Goal: Task Accomplishment & Management: Manage account settings

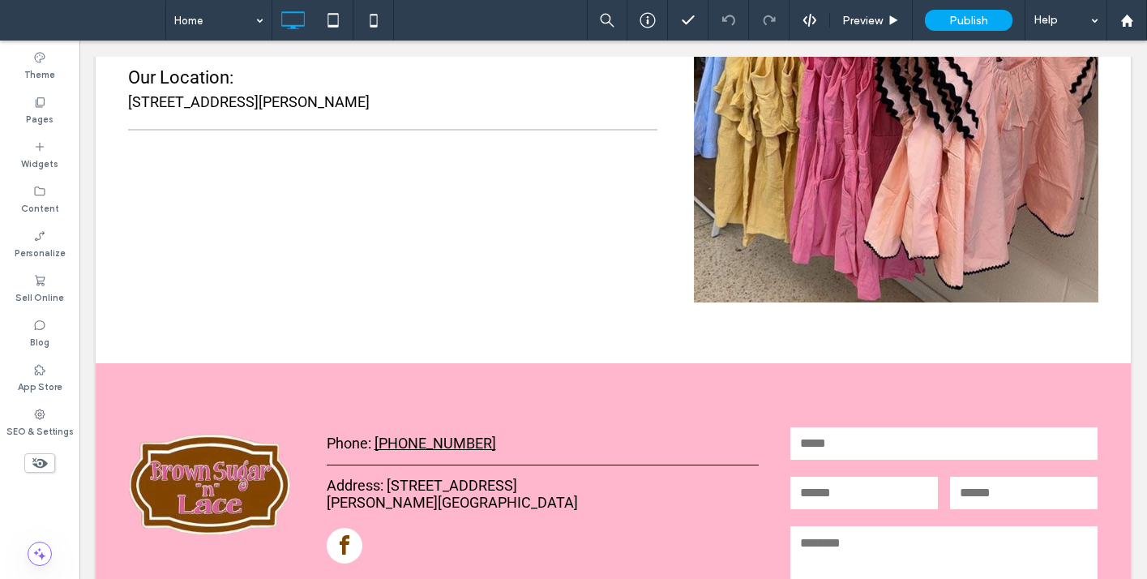
scroll to position [2328, 0]
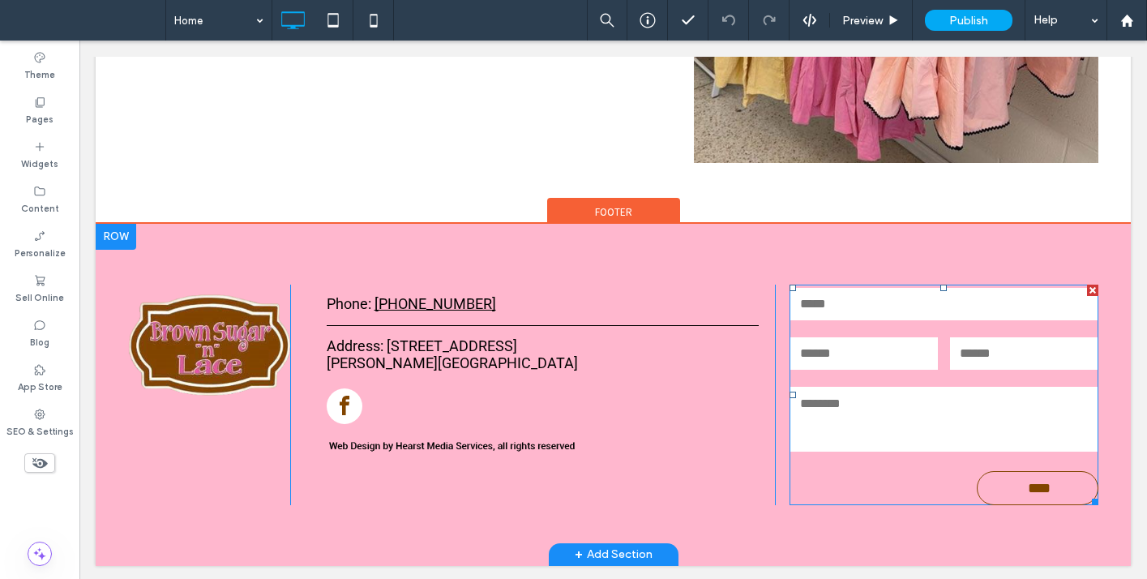
click at [889, 404] on textarea at bounding box center [943, 419] width 307 height 65
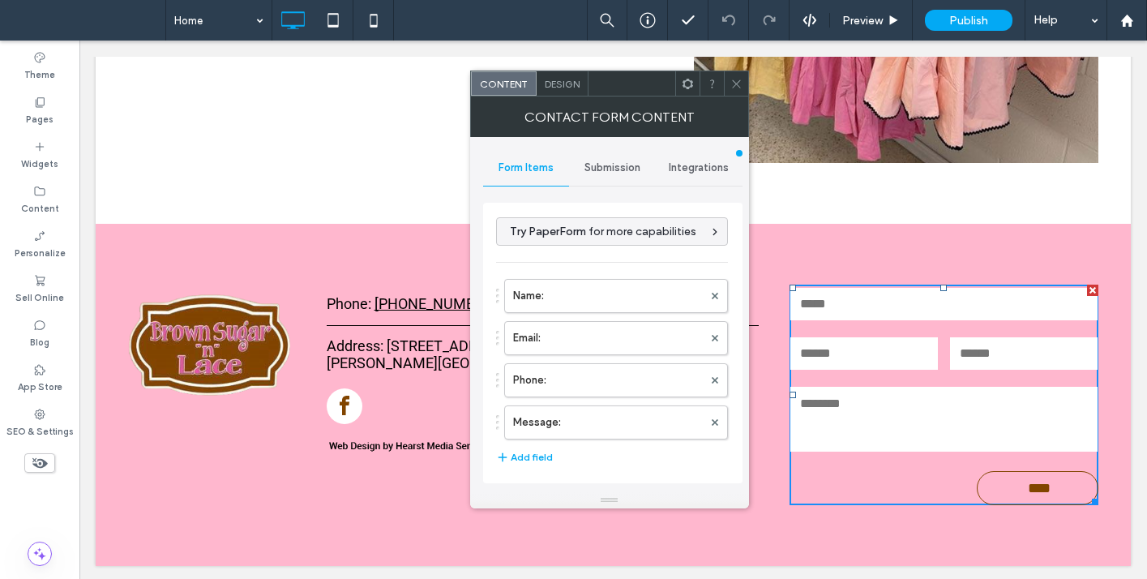
click at [608, 169] on span "Submission" at bounding box center [613, 167] width 56 height 13
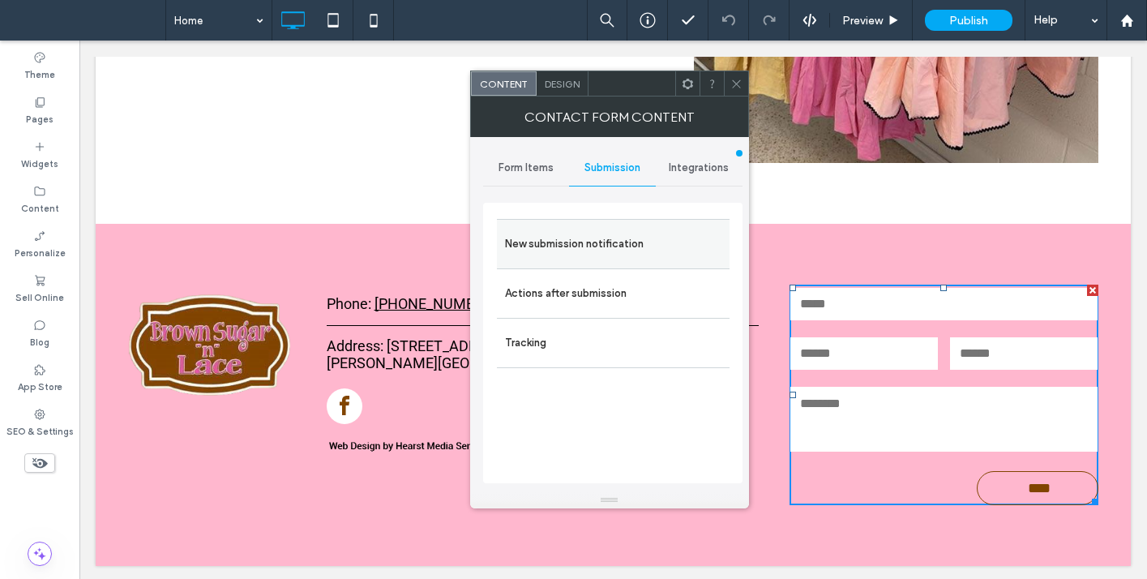
click at [580, 250] on label "New submission notification" at bounding box center [613, 244] width 216 height 32
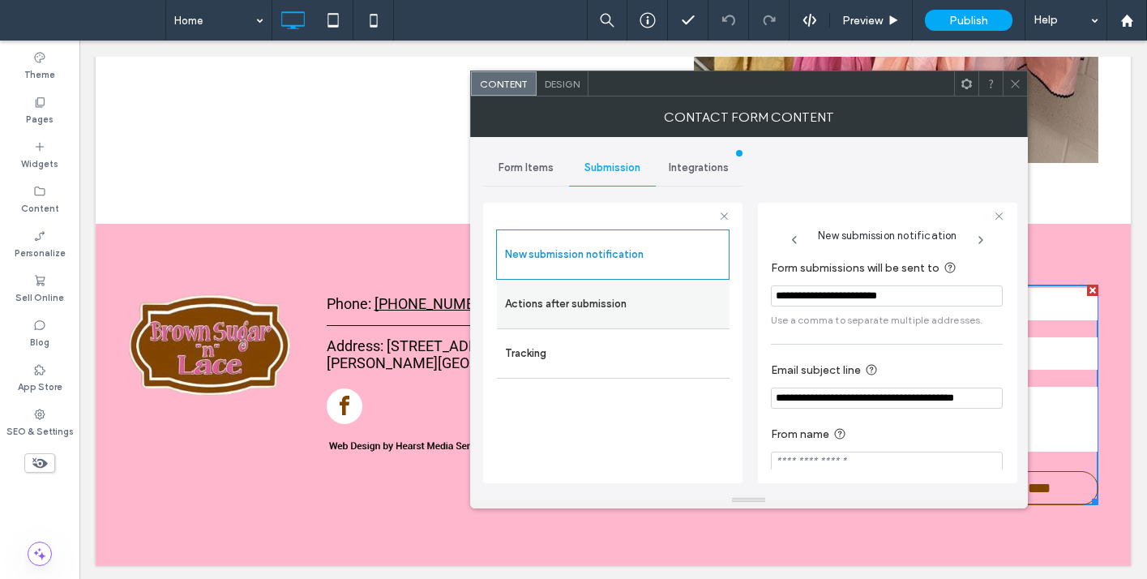
click at [611, 305] on label "Actions after submission" at bounding box center [613, 304] width 216 height 32
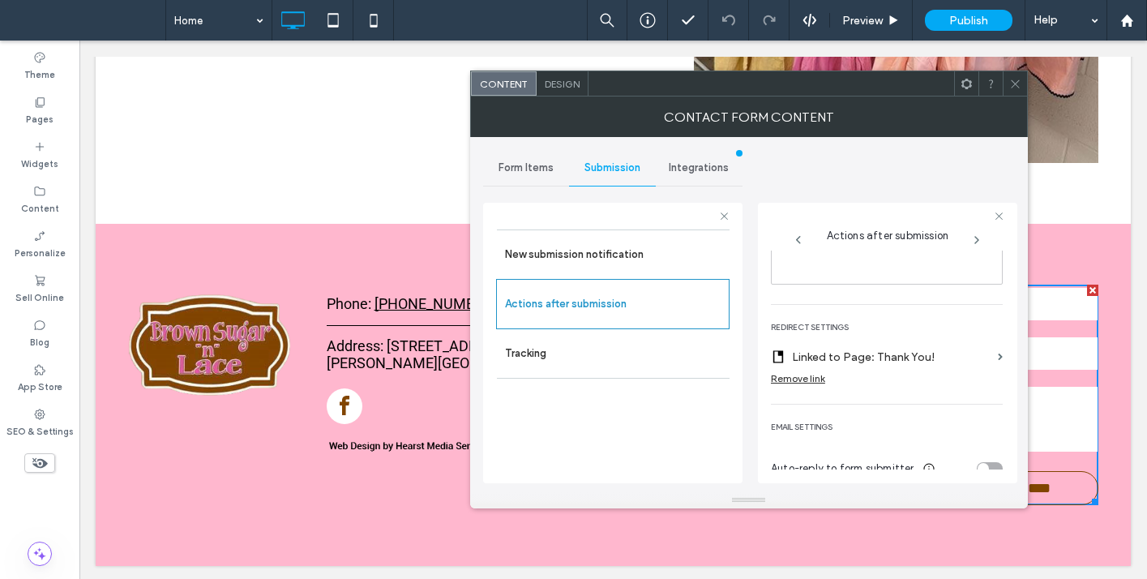
scroll to position [301, 0]
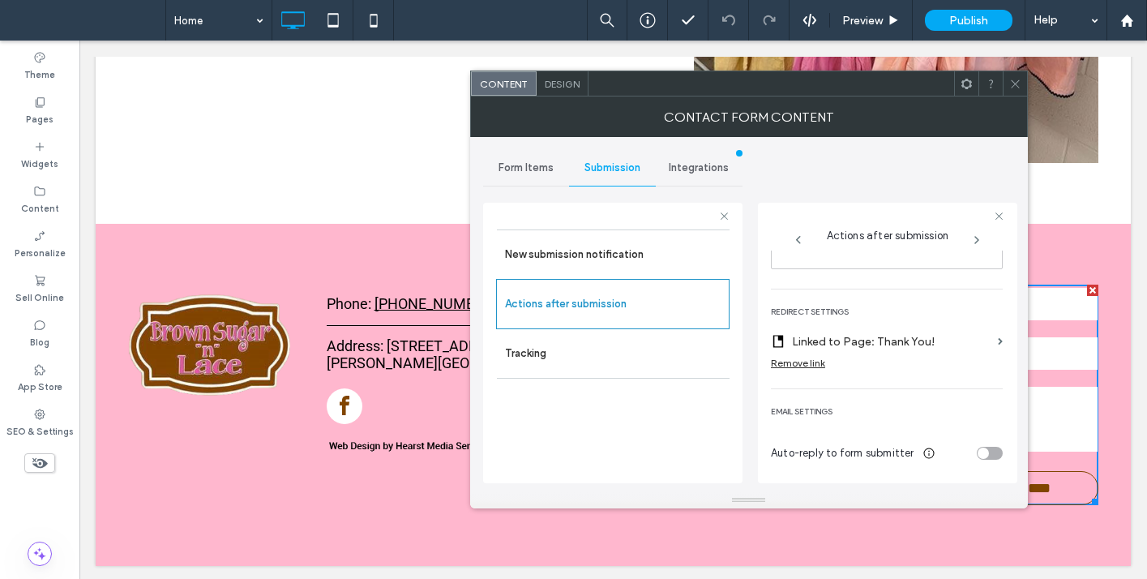
click at [1020, 79] on icon at bounding box center [1015, 84] width 12 height 12
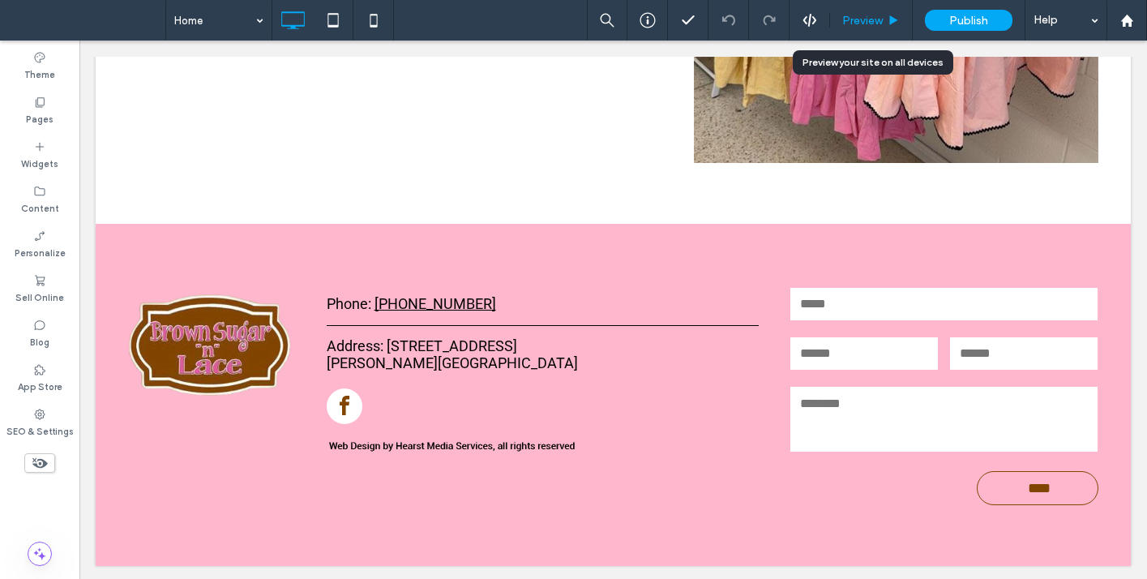
click at [856, 17] on span "Preview" at bounding box center [862, 21] width 41 height 14
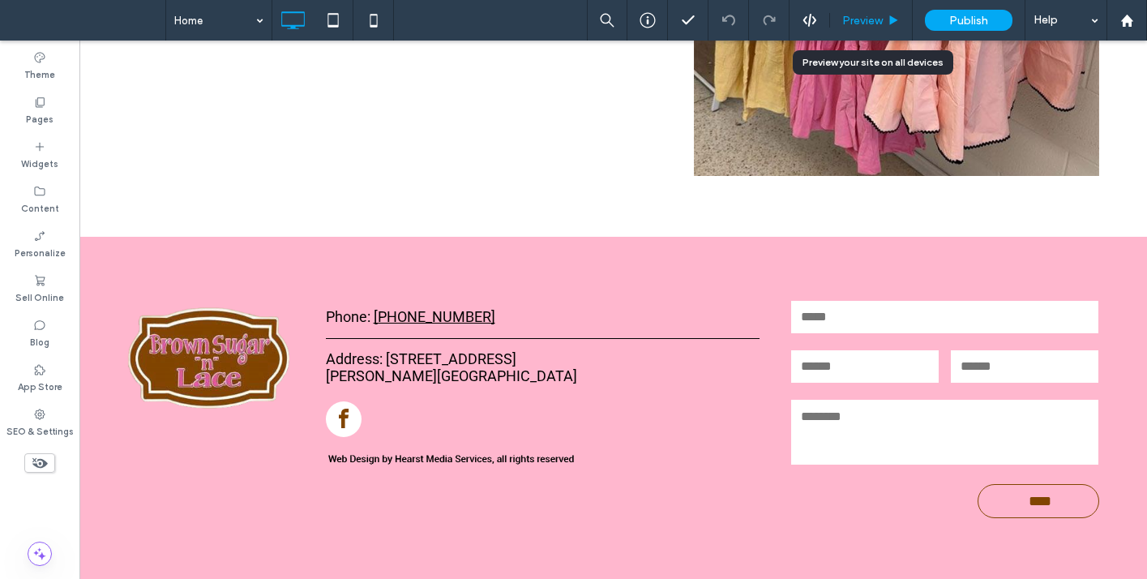
scroll to position [2301, 0]
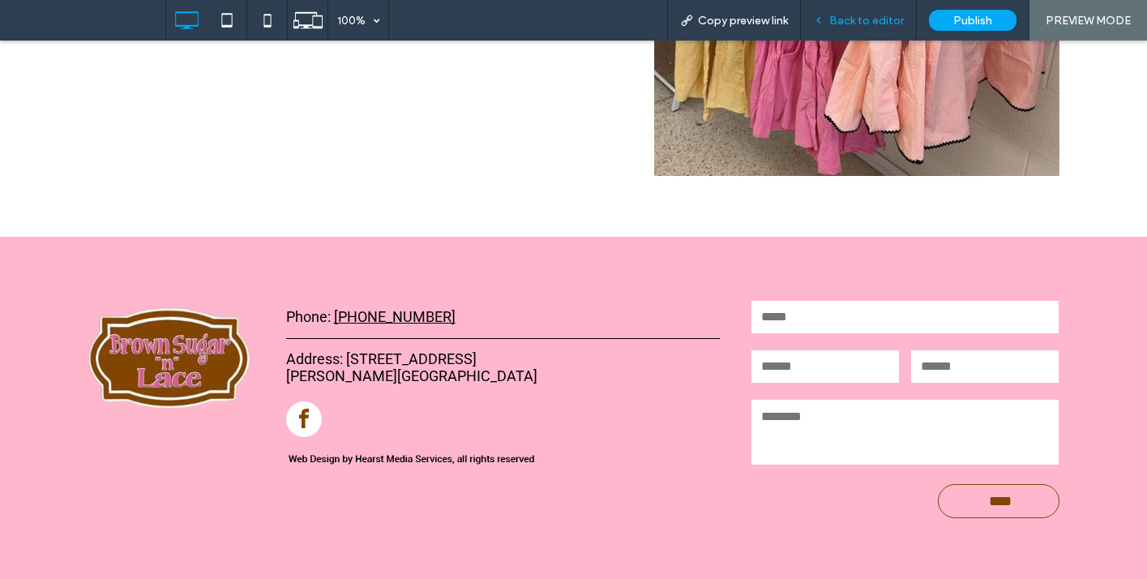
click at [861, 20] on span "Back to editor" at bounding box center [866, 21] width 75 height 14
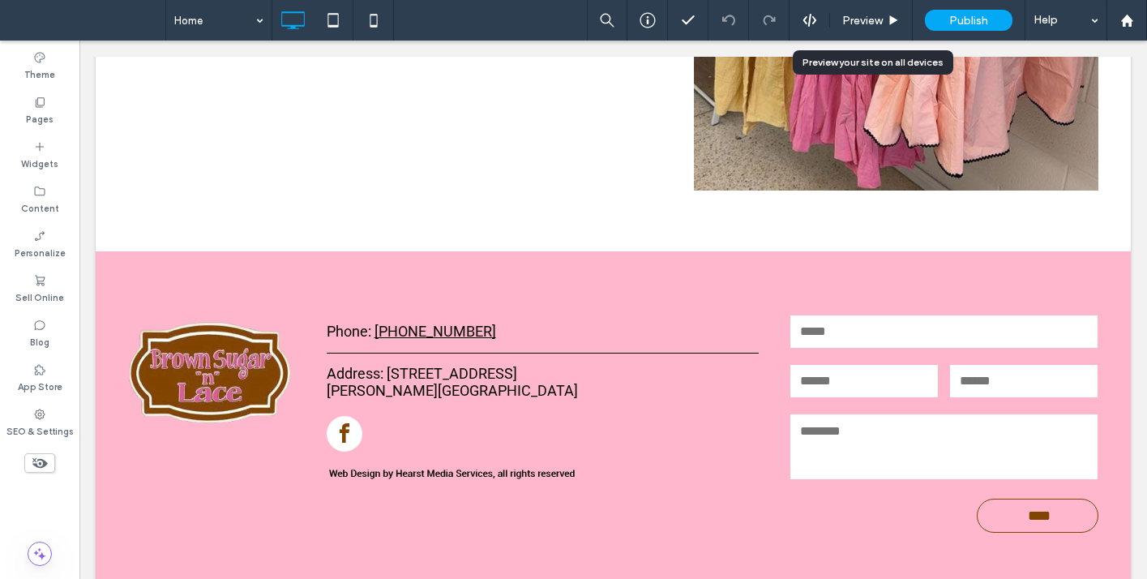
scroll to position [2296, 0]
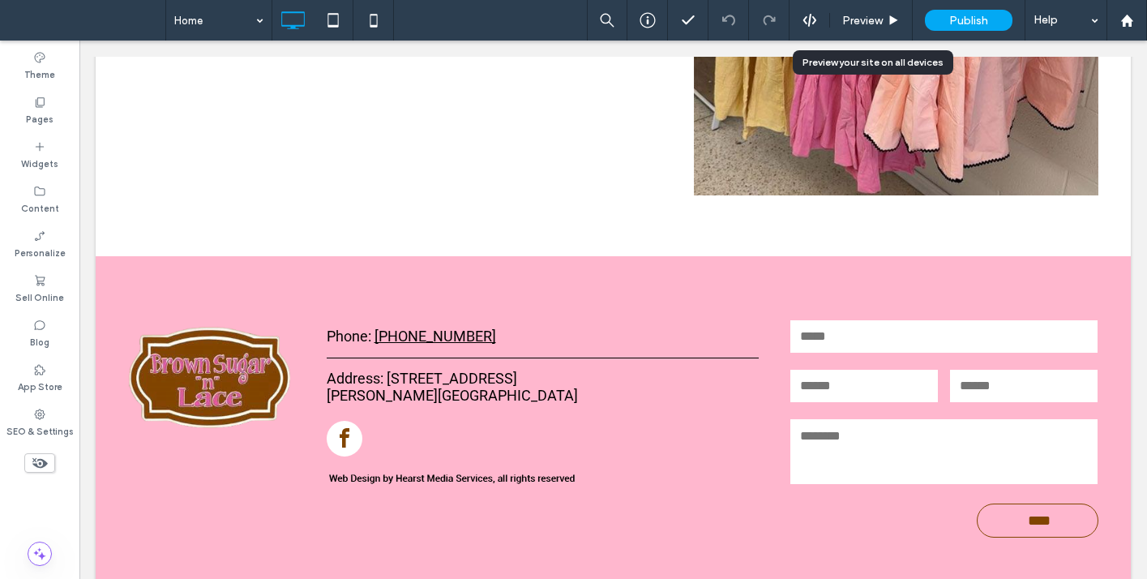
click at [861, 20] on span "Preview" at bounding box center [862, 21] width 41 height 14
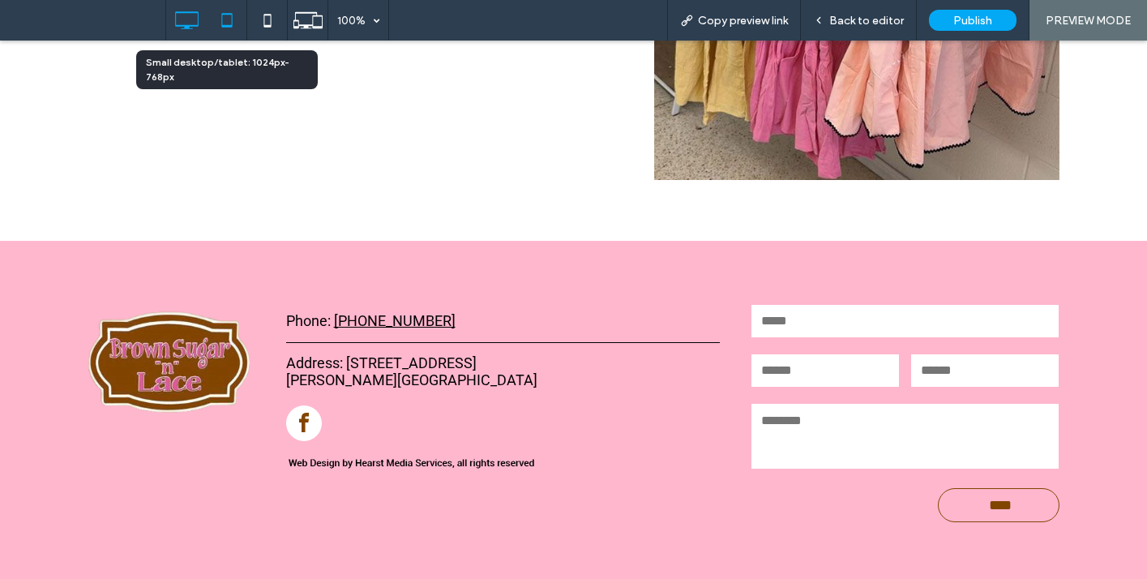
click at [232, 21] on use at bounding box center [226, 20] width 11 height 14
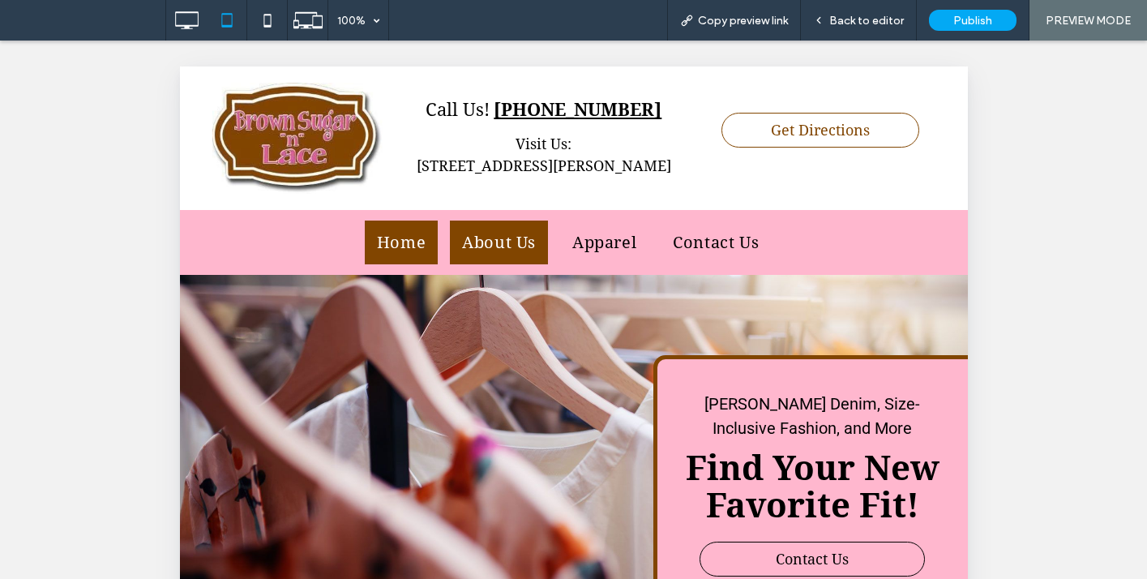
click at [493, 233] on span "About Us" at bounding box center [498, 242] width 74 height 24
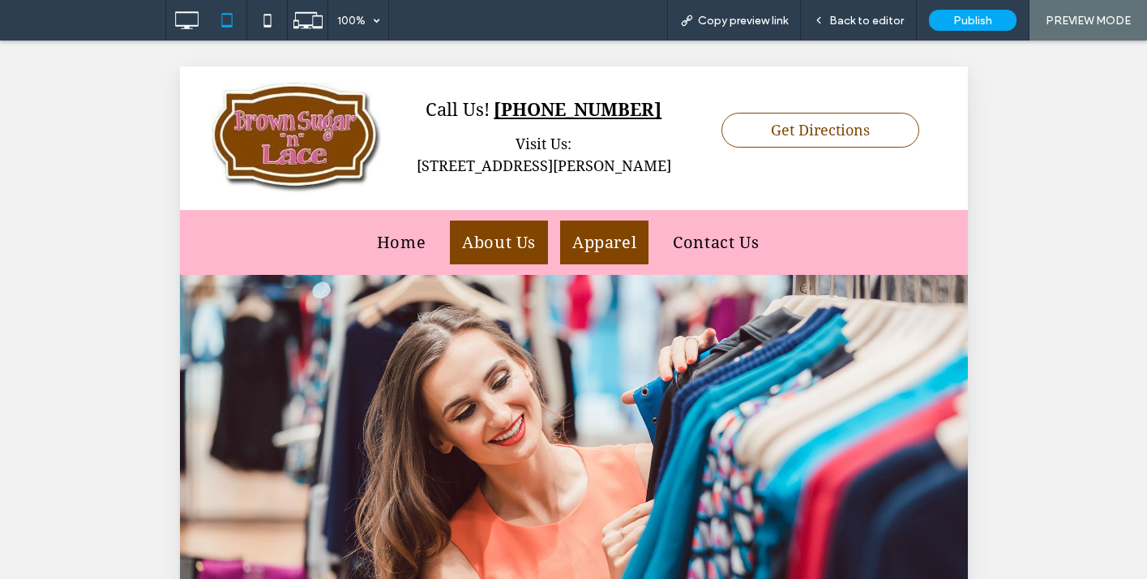
click at [607, 239] on span "Apparel" at bounding box center [604, 242] width 64 height 24
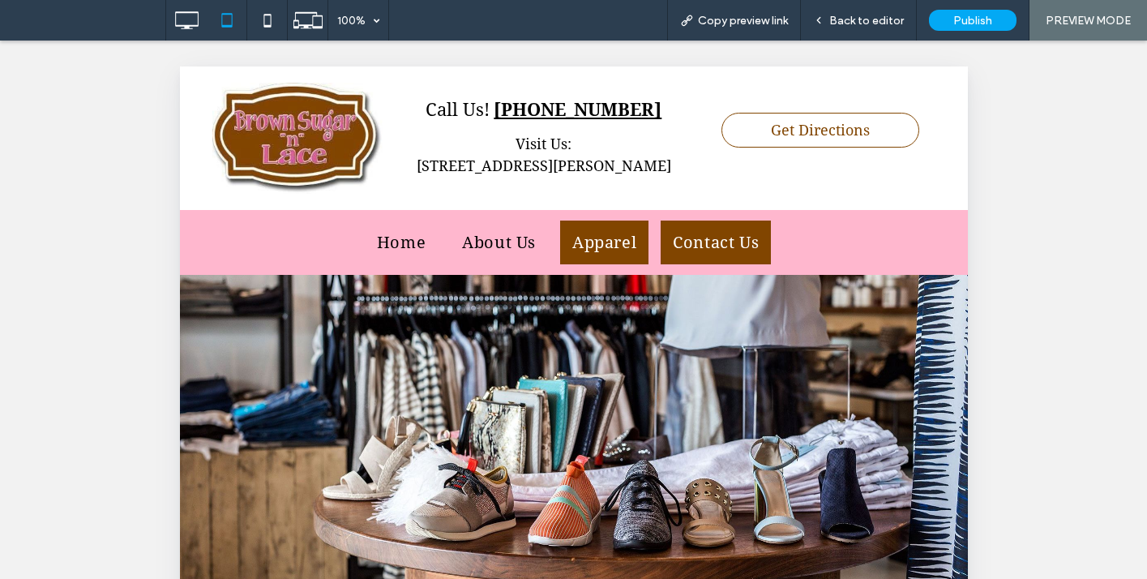
click at [706, 223] on link "Contact Us" at bounding box center [715, 243] width 110 height 44
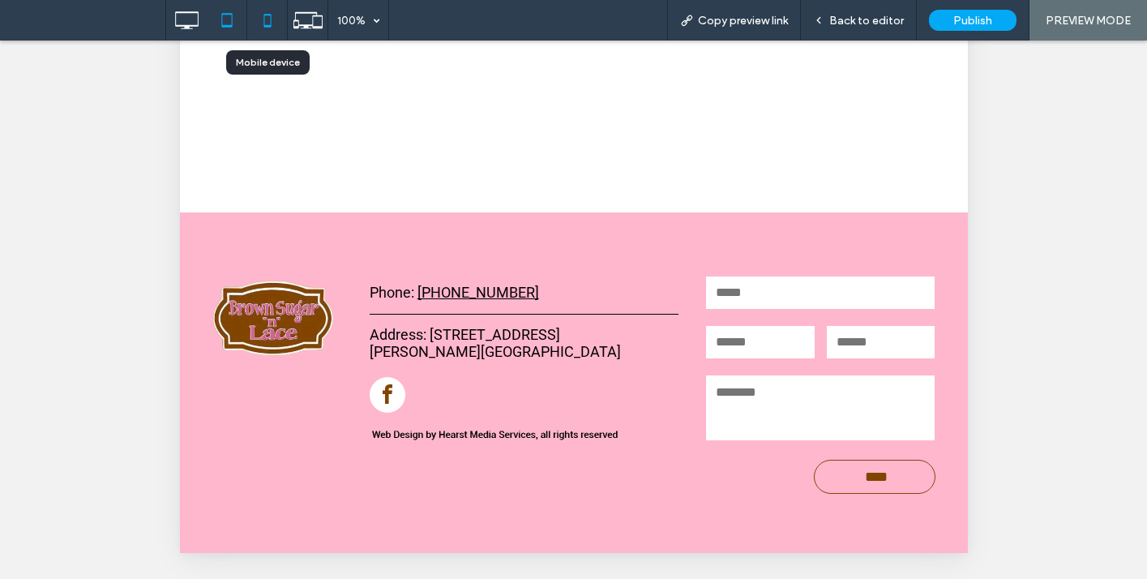
click at [272, 25] on icon at bounding box center [267, 20] width 32 height 32
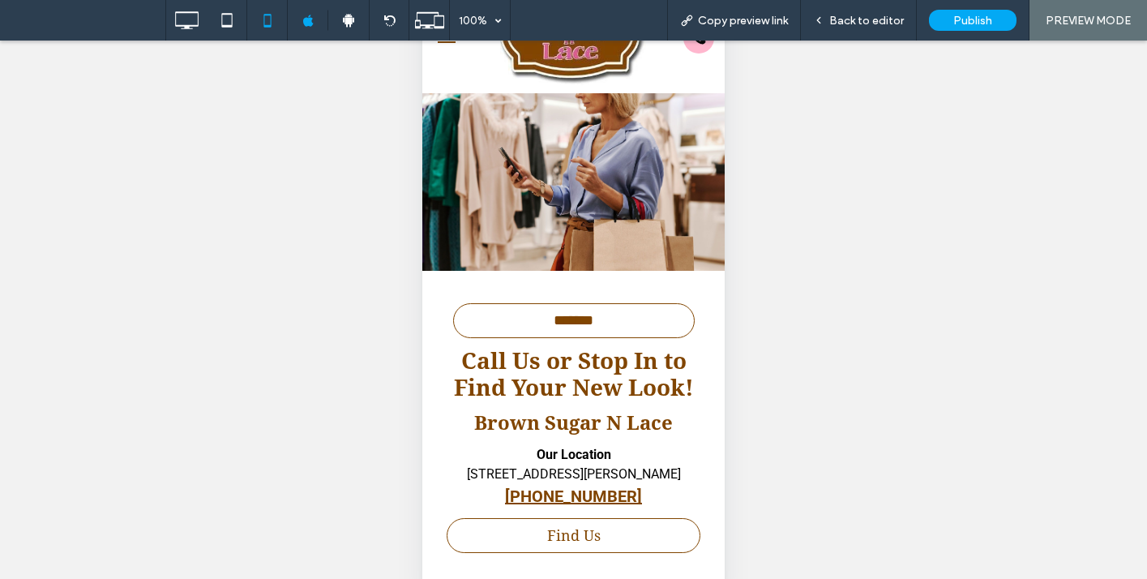
scroll to position [45, 0]
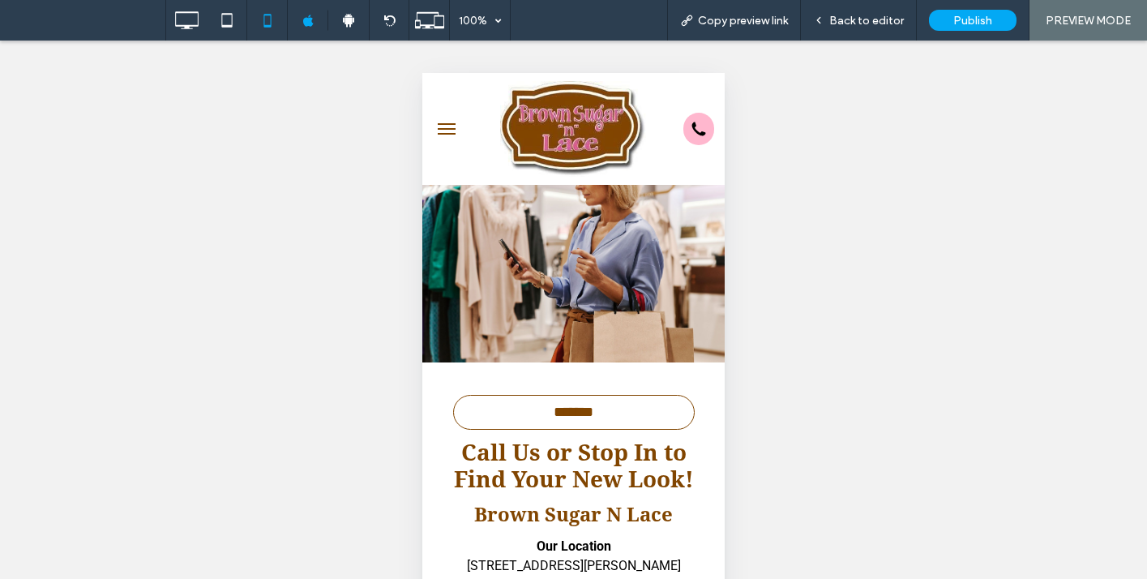
click at [448, 133] on span "menu" at bounding box center [447, 134] width 18 height 2
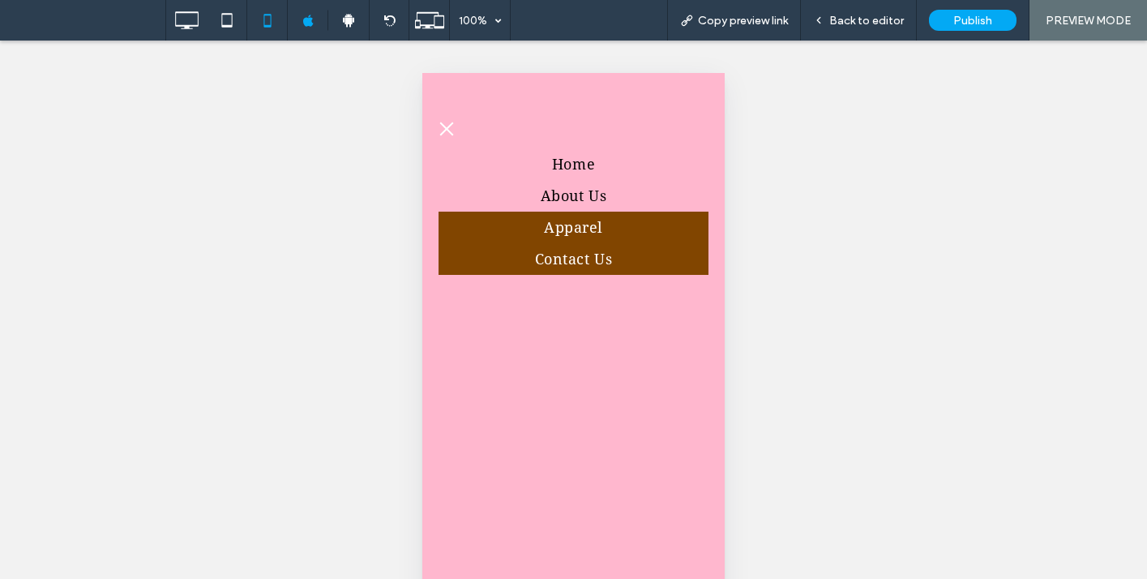
click at [576, 229] on span "Apparel" at bounding box center [573, 227] width 59 height 22
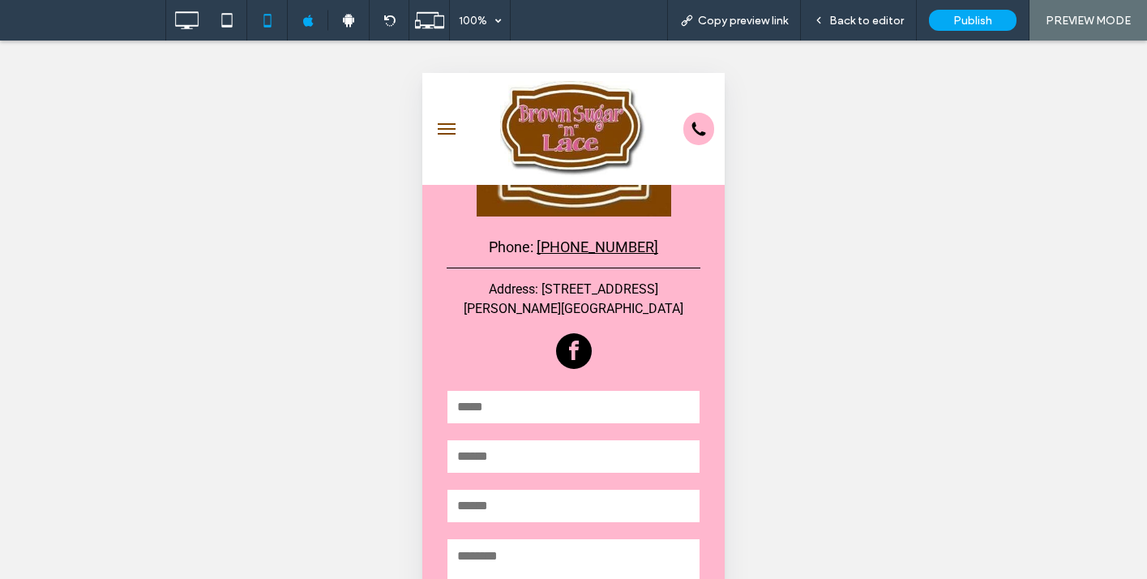
scroll to position [2042, 0]
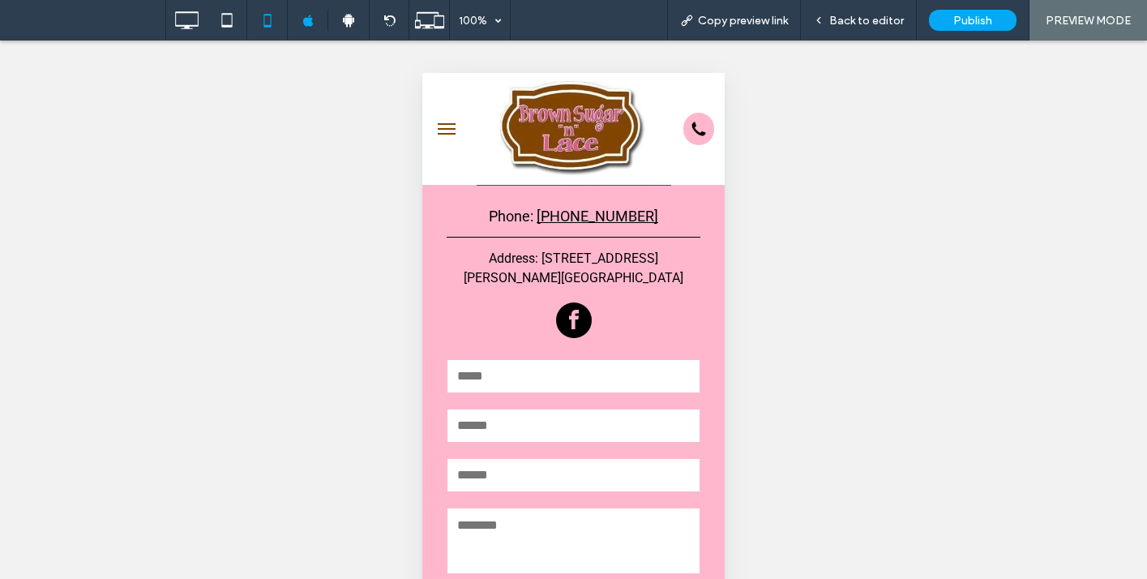
click at [445, 131] on button "menu" at bounding box center [447, 129] width 32 height 32
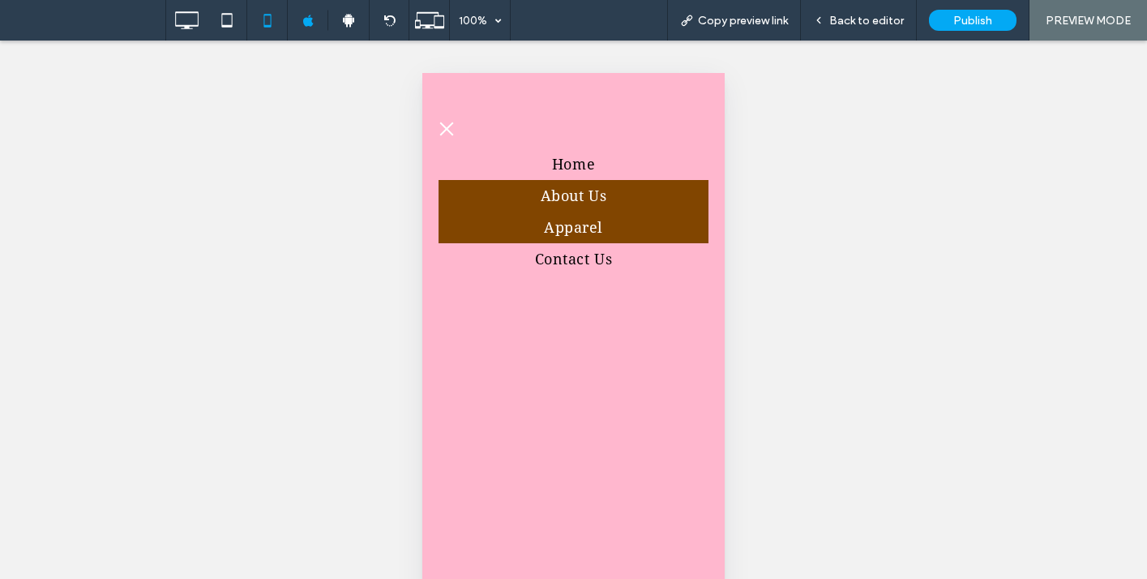
click at [556, 203] on span "About Us" at bounding box center [574, 196] width 66 height 22
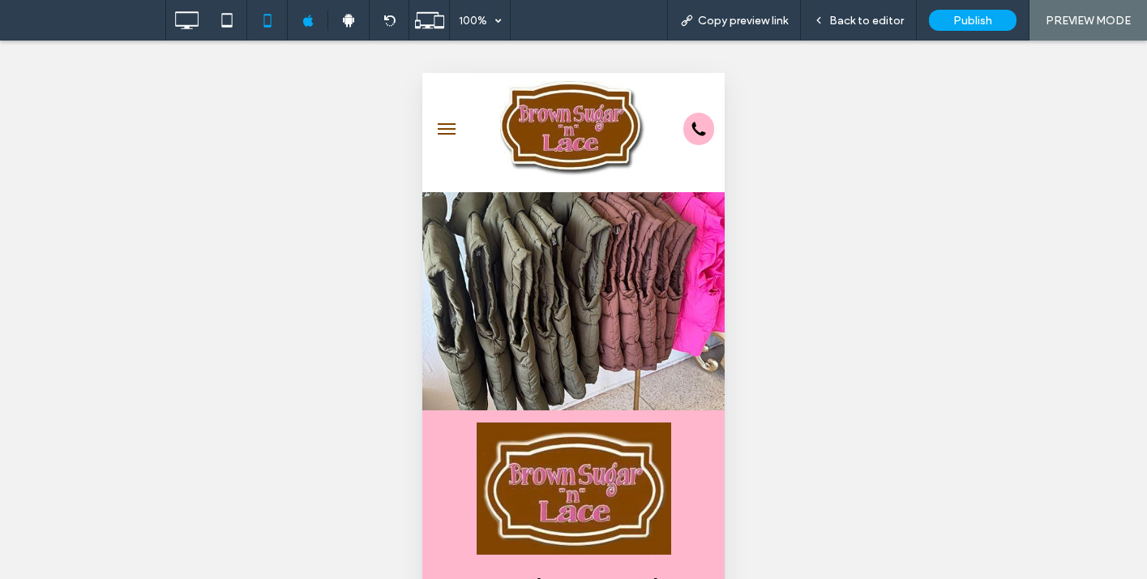
scroll to position [1378, 0]
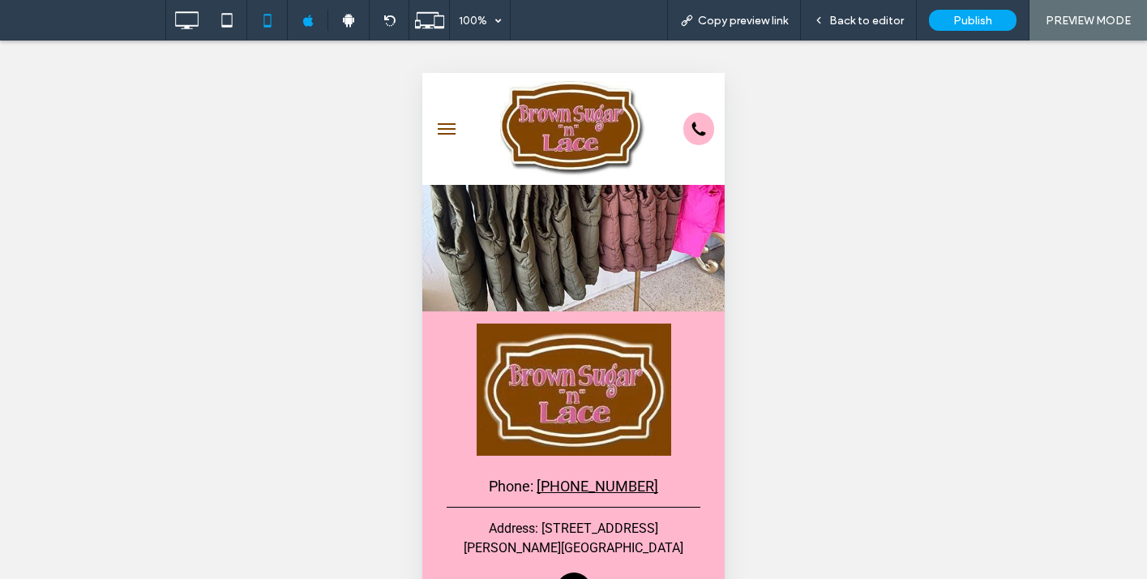
click at [448, 124] on span "menu" at bounding box center [447, 124] width 18 height 2
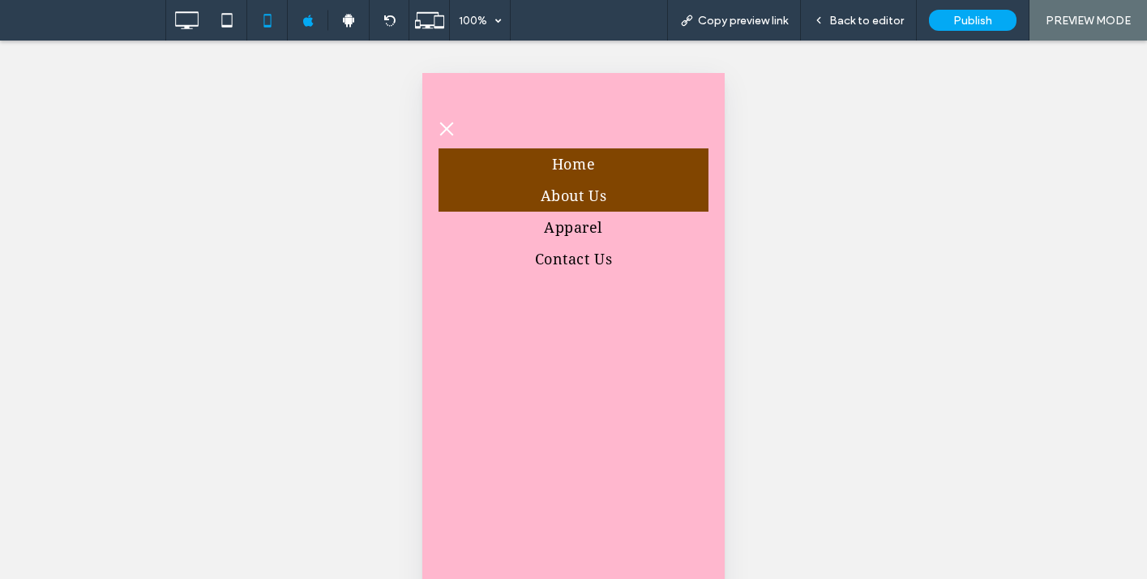
click at [572, 164] on span "Home" at bounding box center [573, 164] width 43 height 22
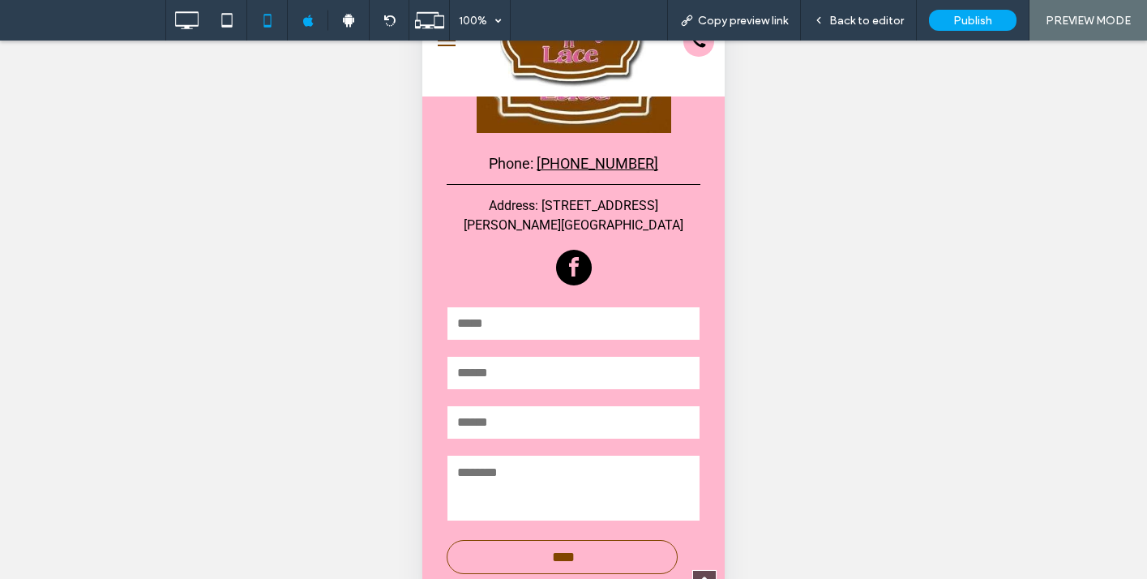
scroll to position [92, 0]
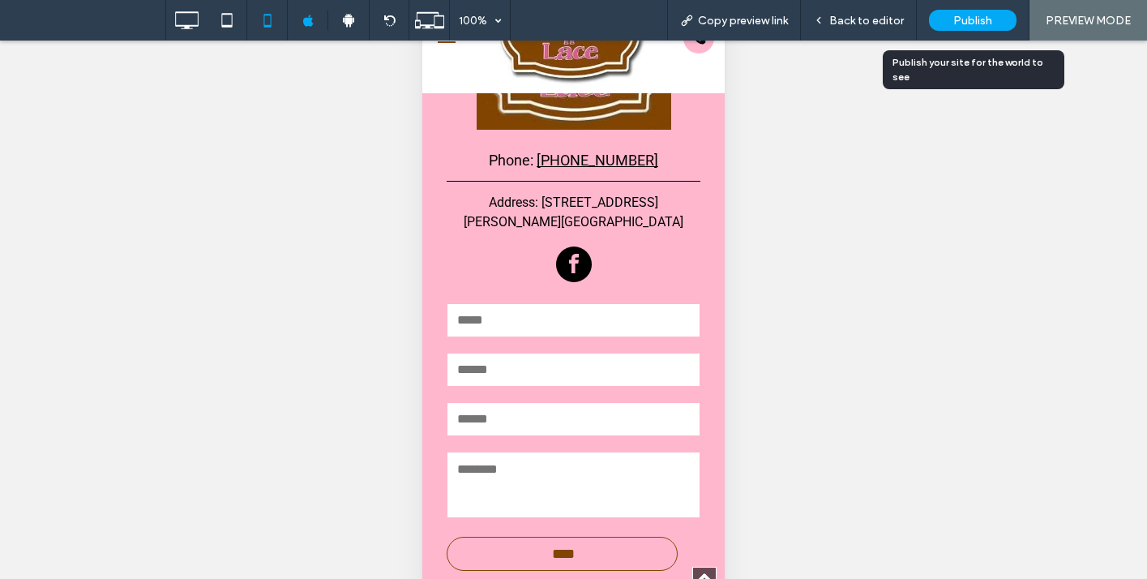
click at [970, 24] on span "Publish" at bounding box center [972, 21] width 39 height 14
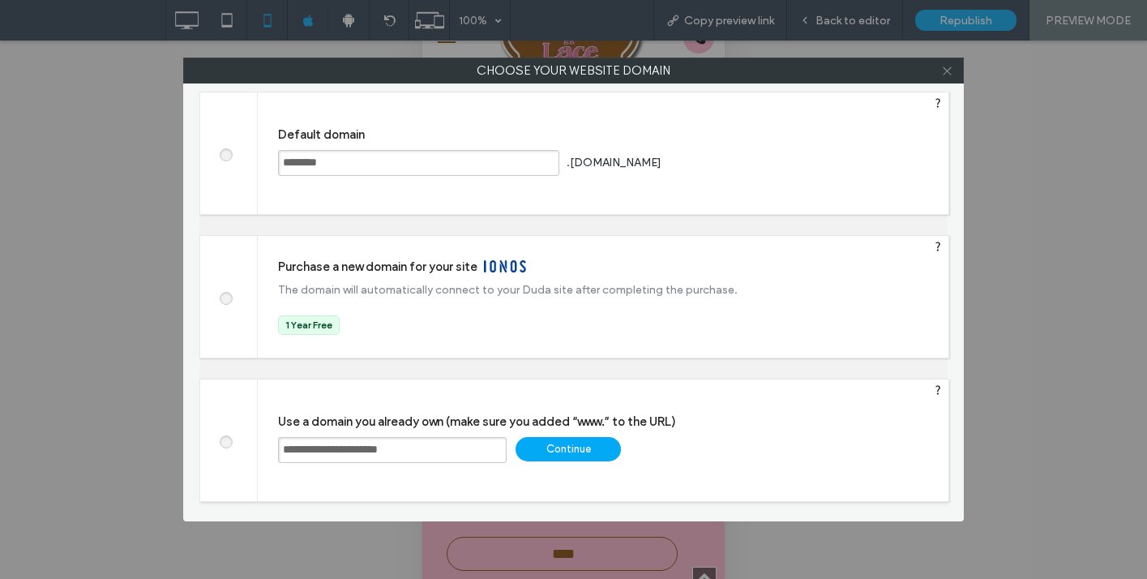
click at [944, 69] on icon at bounding box center [947, 71] width 12 height 12
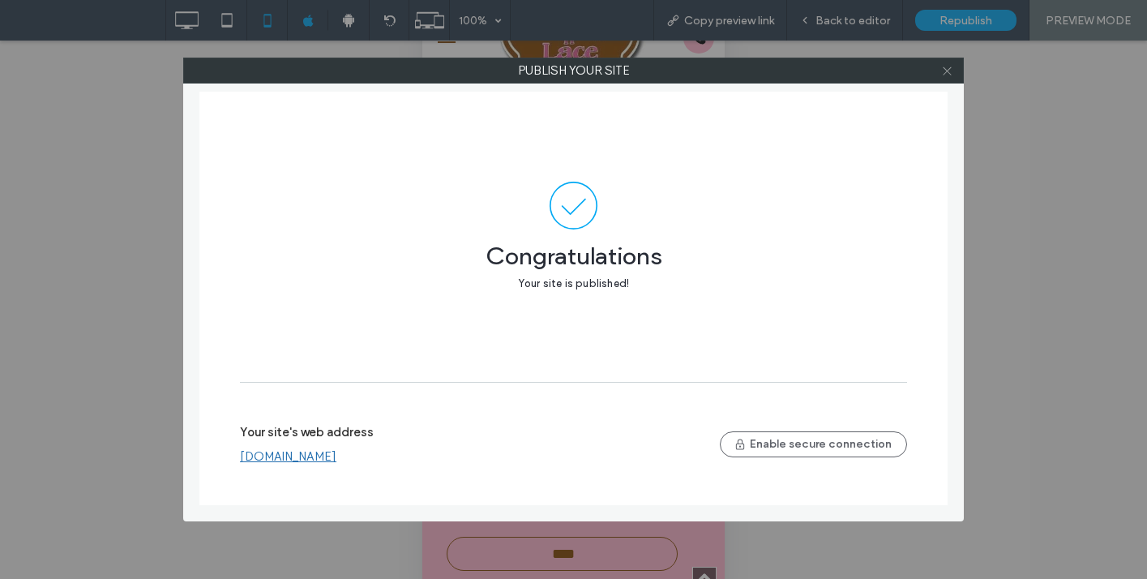
click at [949, 71] on icon at bounding box center [947, 71] width 12 height 12
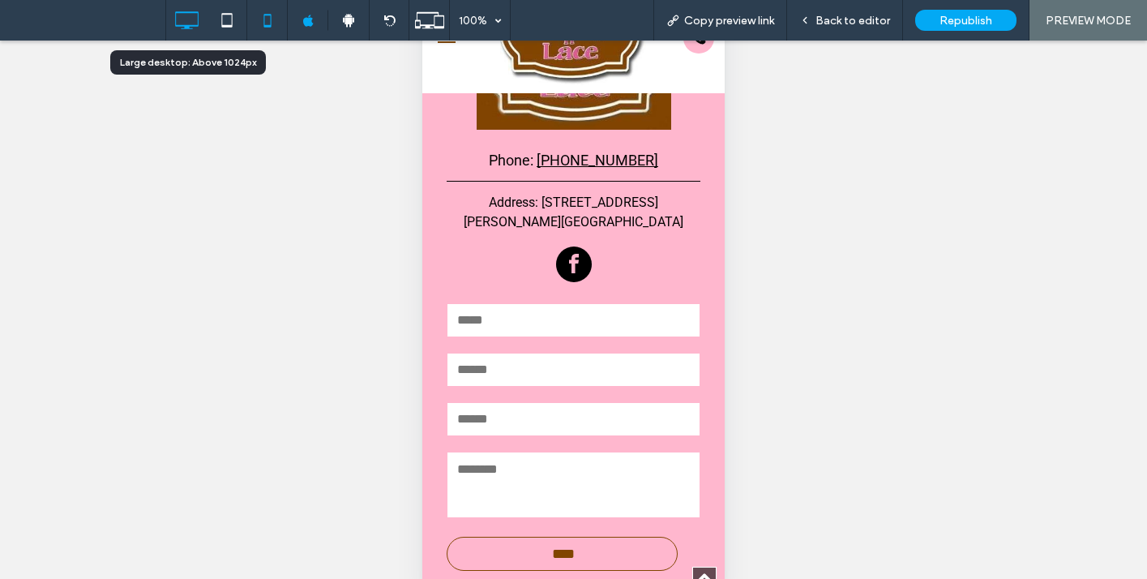
click at [190, 19] on icon at bounding box center [186, 20] width 32 height 32
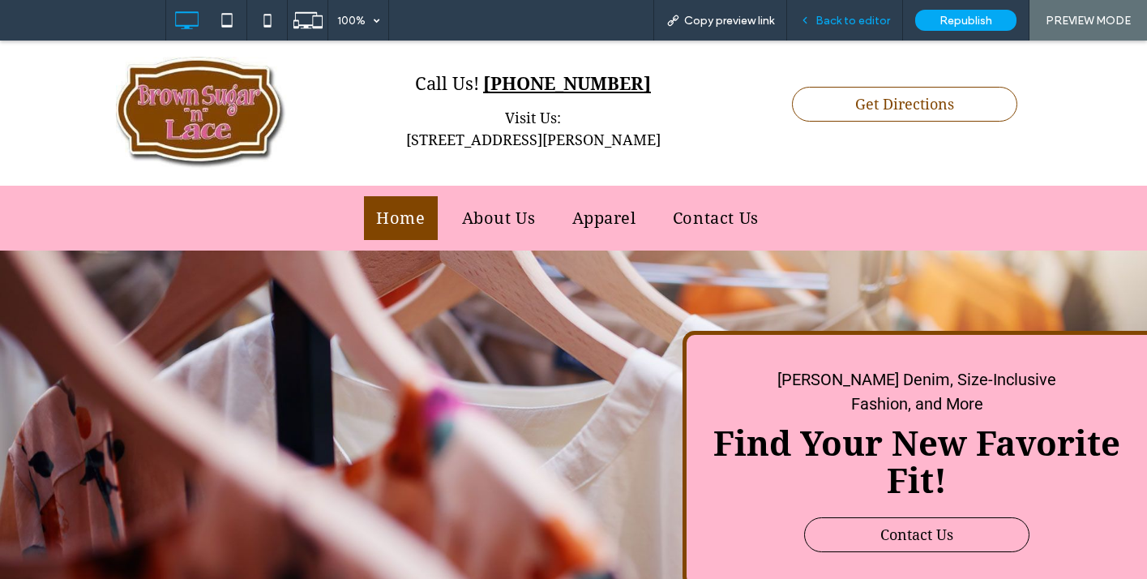
scroll to position [0, 0]
click at [841, 28] on div "Back to editor" at bounding box center [845, 20] width 116 height 41
click at [843, 18] on span "Back to editor" at bounding box center [853, 21] width 75 height 14
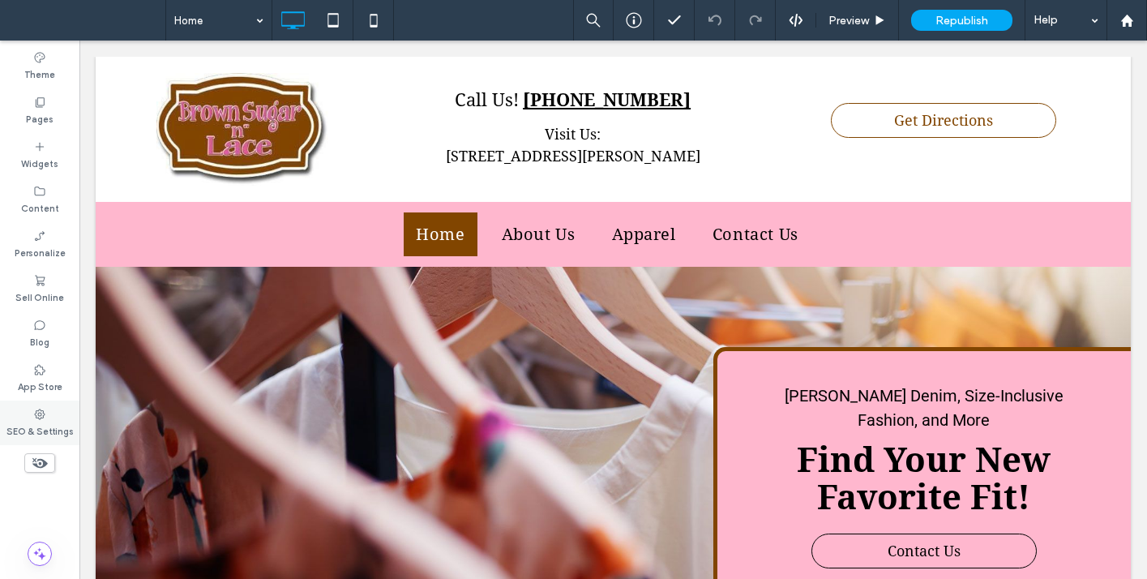
click at [46, 427] on label "SEO & Settings" at bounding box center [39, 430] width 67 height 18
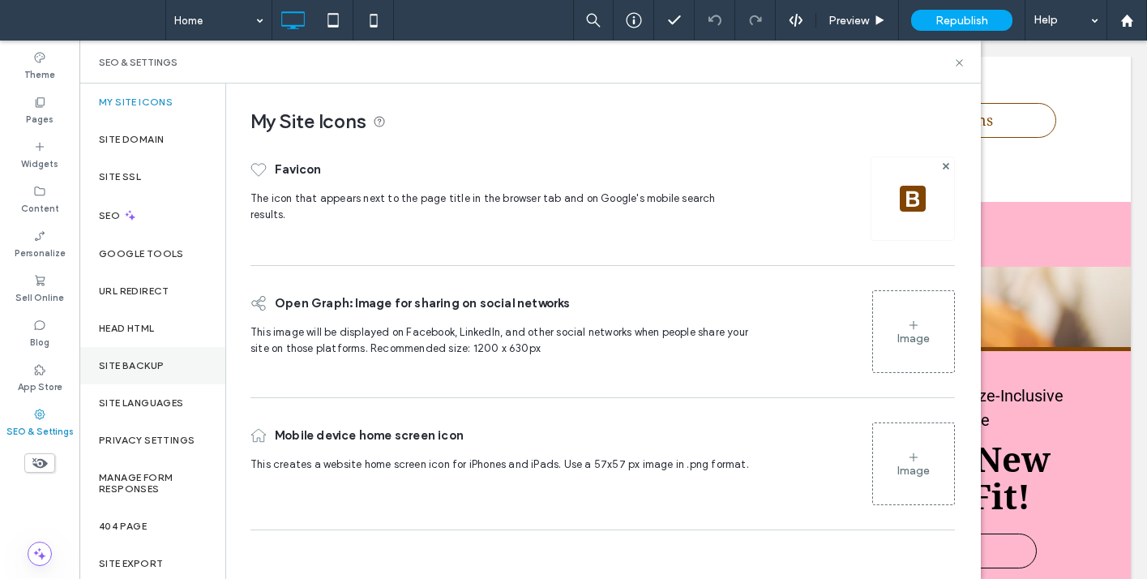
click at [150, 361] on label "Site Backup" at bounding box center [131, 365] width 65 height 11
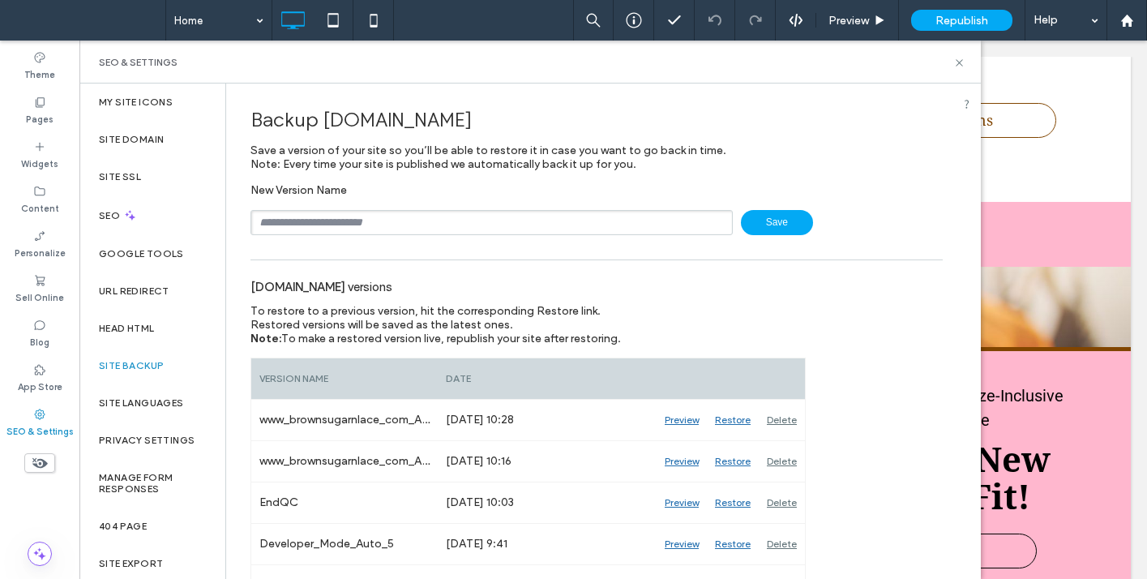
click at [310, 221] on input "text" at bounding box center [492, 222] width 482 height 25
paste input "**********"
type input "**********"
click at [768, 223] on span "Save" at bounding box center [777, 222] width 72 height 25
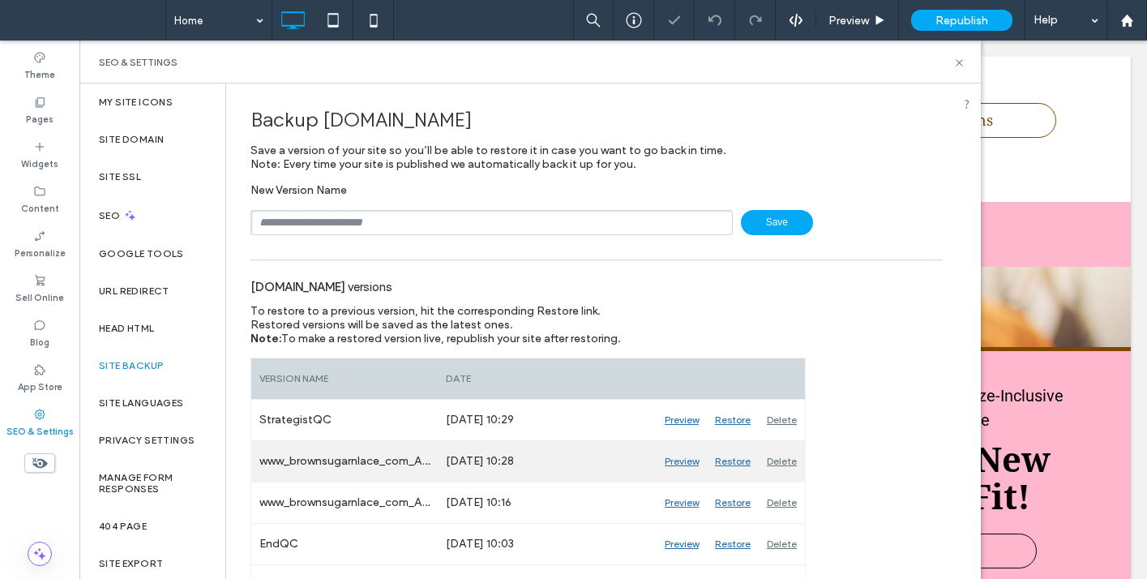
click at [784, 463] on div "Delete" at bounding box center [782, 461] width 46 height 41
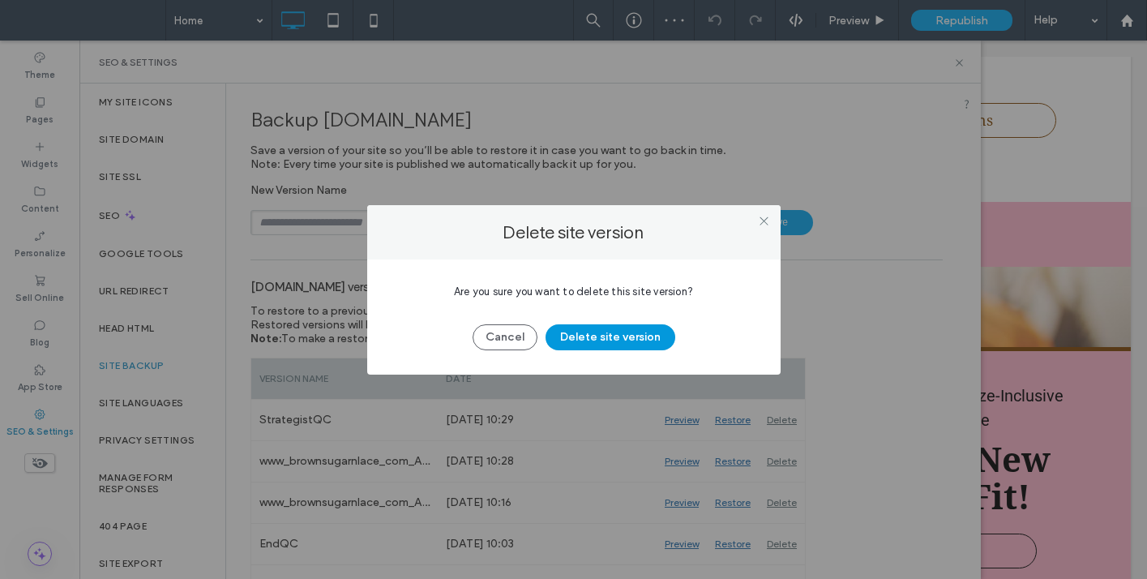
click at [619, 343] on button "Delete site version" at bounding box center [611, 337] width 130 height 26
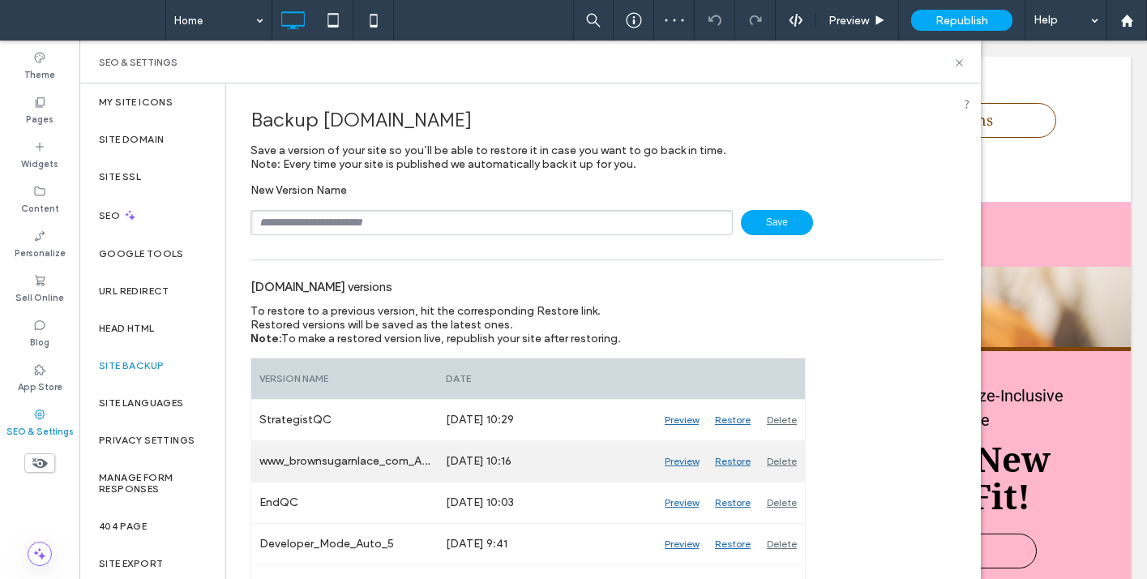
click at [786, 462] on div "Delete" at bounding box center [782, 461] width 46 height 41
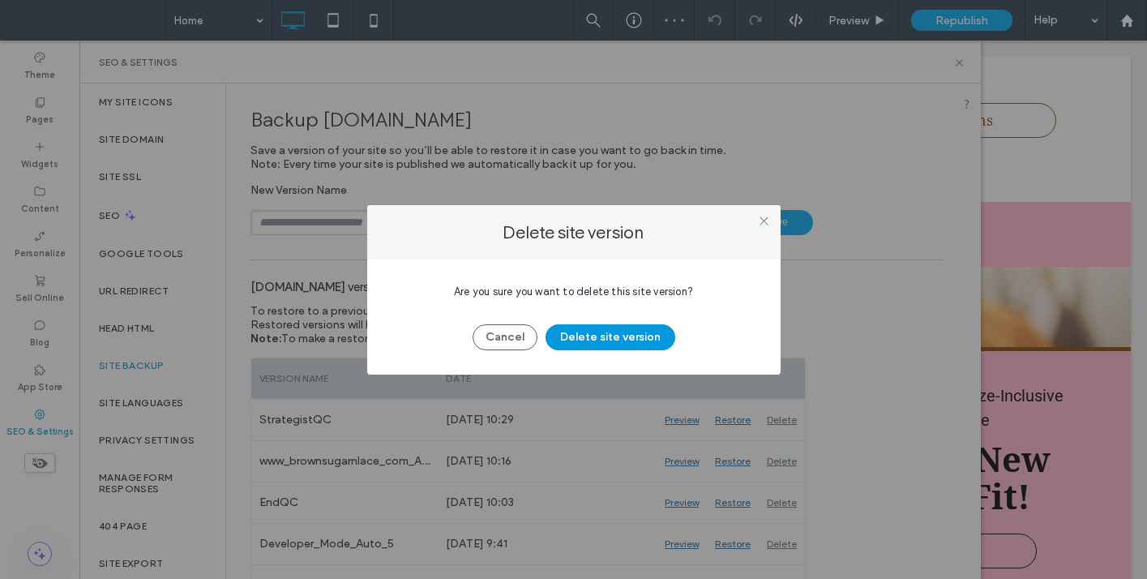
click at [612, 341] on button "Delete site version" at bounding box center [611, 337] width 130 height 26
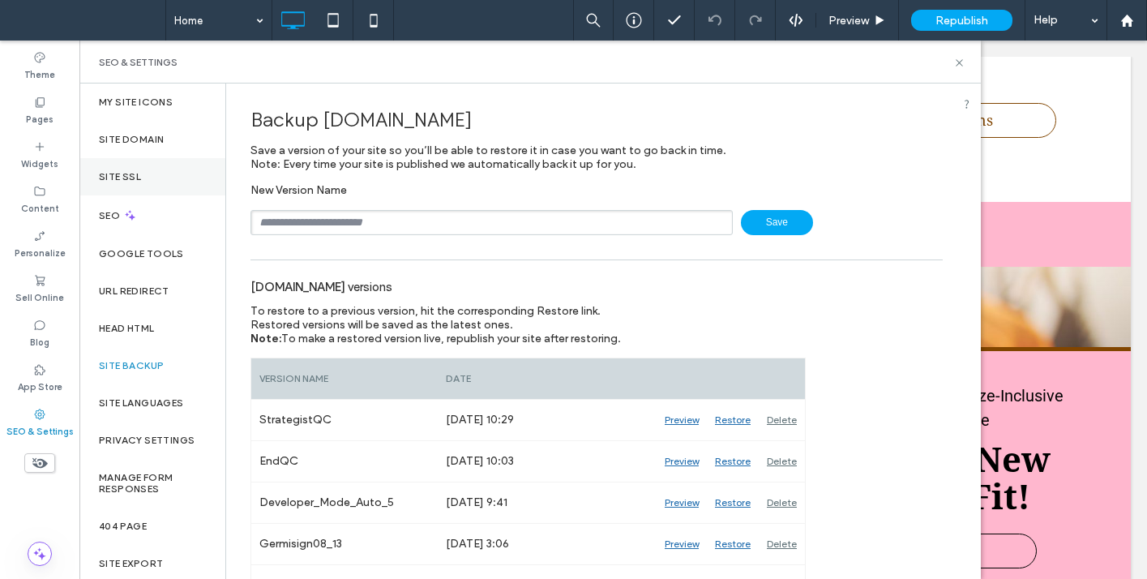
click at [131, 174] on label "Site SSL" at bounding box center [120, 176] width 42 height 11
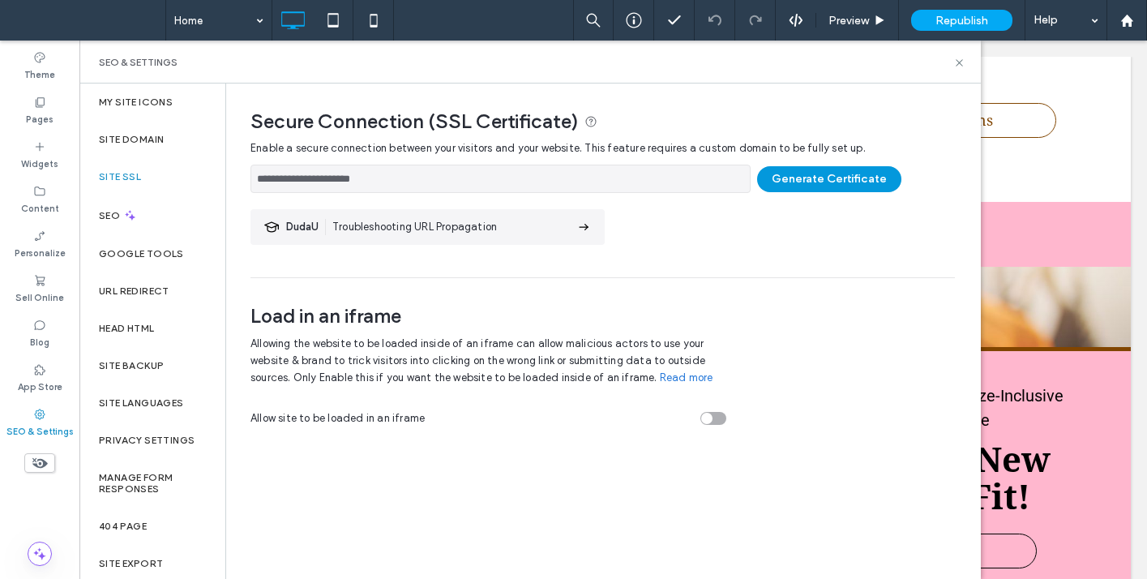
click at [790, 183] on button "Generate Certificate" at bounding box center [829, 179] width 144 height 26
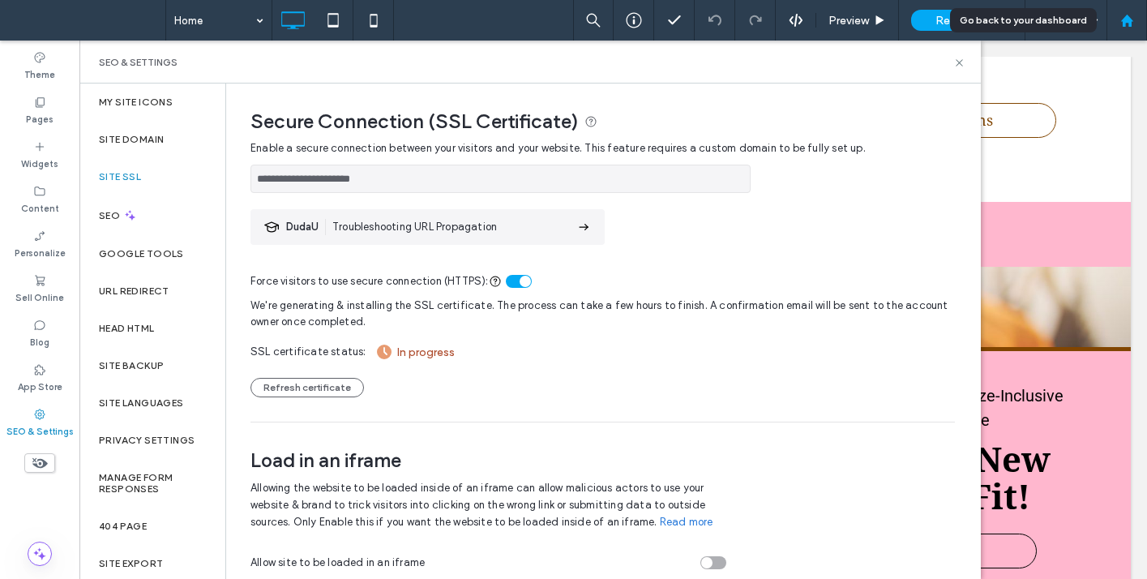
click at [1130, 23] on use at bounding box center [1126, 20] width 12 height 12
